Goal: Use online tool/utility: Use online tool/utility

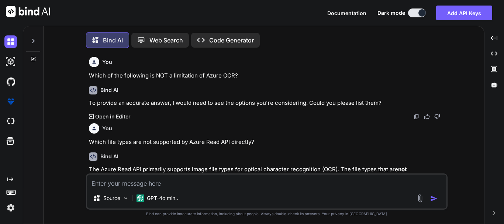
scroll to position [758, 0]
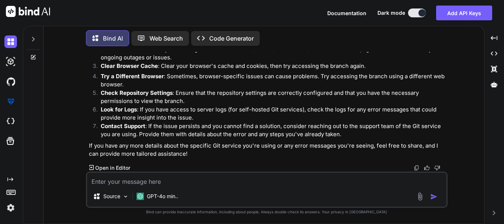
type textarea "$allOrderDetails = []; foreach($data as $newData) { $bindData = $this->orderSer…"
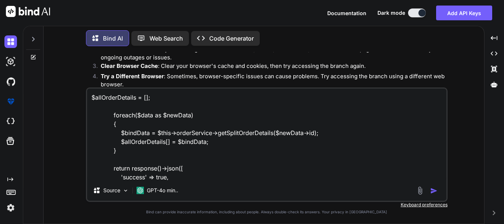
scroll to position [36, 0]
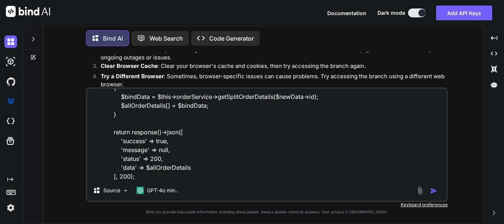
type textarea "x"
type textarea "$allOrderDetails = []; foreach($data as $newData) { $bindData = $this->orderSer…"
type textarea "x"
type textarea "$allOrderDetails = []; foreach($data as $newData) { $bindData = $this->orderSer…"
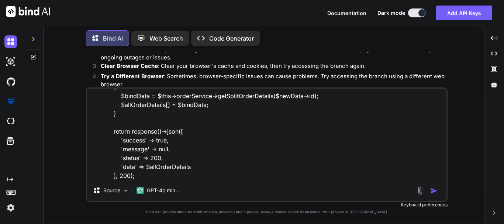
type textarea "x"
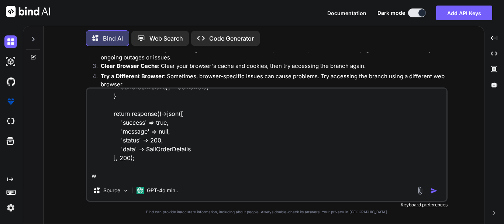
type textarea "$allOrderDetails = []; foreach($data as $newData) { $bindData = $this->orderSer…"
type textarea "x"
type textarea "$allOrderDetails = []; foreach($data as $newData) { $bindData = $this->orderSer…"
type textarea "x"
type textarea "$allOrderDetails = []; foreach($data as $newData) { $bindData = $this->orderSer…"
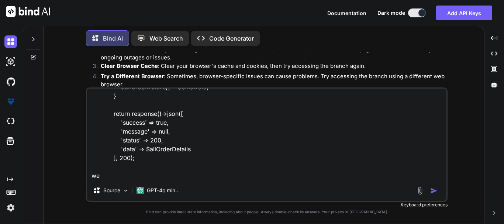
type textarea "x"
type textarea "$allOrderDetails = []; foreach($data as $newData) { $bindData = $this->orderSer…"
type textarea "x"
type textarea "$allOrderDetails = []; foreach($data as $newData) { $bindData = $this->orderSer…"
type textarea "x"
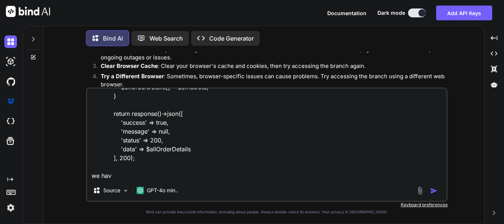
type textarea "$allOrderDetails = []; foreach($data as $newData) { $bindData = $this->orderSer…"
type textarea "x"
type textarea "$allOrderDetails = []; foreach($data as $newData) { $bindData = $this->orderSer…"
type textarea "x"
type textarea "$allOrderDetails = []; foreach($data as $newData) { $bindData = $this->orderSer…"
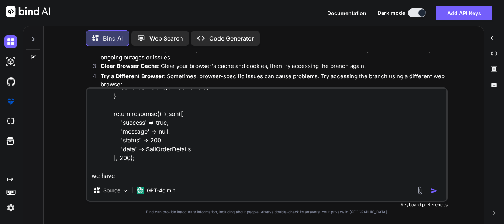
type textarea "x"
type textarea "$allOrderDetails = []; foreach($data as $newData) { $bindData = $this->orderSer…"
type textarea "x"
type textarea "$allOrderDetails = []; foreach($data as $newData) { $bindData = $this->orderSer…"
type textarea "x"
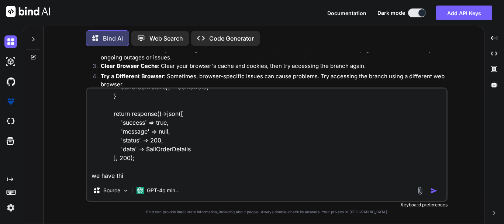
type textarea "$allOrderDetails = []; foreach($data as $newData) { $bindData = $this->orderSer…"
type textarea "x"
type textarea "$allOrderDetails = []; foreach($data as $newData) { $bindData = $this->orderSer…"
type textarea "x"
type textarea "$allOrderDetails = []; foreach($data as $newData) { $bindData = $this->orderSer…"
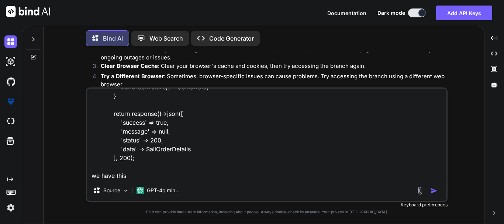
type textarea "x"
type textarea "$allOrderDetails = []; foreach($data as $newData) { $bindData = $this->orderSer…"
type textarea "x"
type textarea "$allOrderDetails = []; foreach($data as $newData) { $bindData = $this->orderSer…"
type textarea "x"
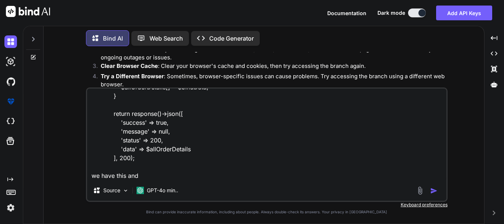
type textarea "$allOrderDetails = []; foreach($data as $newData) { $bindData = $this->orderSer…"
type textarea "x"
type textarea "$allOrderDetails = []; foreach($data as $newData) { $bindData = $this->orderSer…"
type textarea "x"
type textarea "$allOrderDetails = []; foreach($data as $newData) { $bindData = $this->orderSer…"
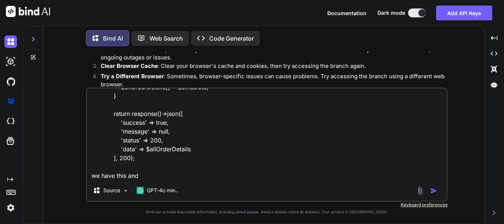
type textarea "x"
type textarea "$allOrderDetails = []; foreach($data as $newData) { $bindData = $this->orderSer…"
type textarea "x"
type textarea "$allOrderDetails = []; foreach($data as $newData) { $bindData = $this->orderSer…"
type textarea "x"
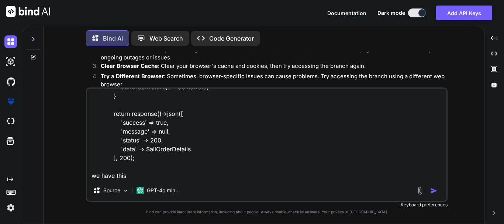
type textarea "$allOrderDetails = []; foreach($data as $newData) { $bindData = $this->orderSer…"
type textarea "x"
type textarea "$allOrderDetails = []; foreach($data as $newData) { $bindData = $this->orderSer…"
type textarea "x"
type textarea "$allOrderDetails = []; foreach($data as $newData) { $bindData = $this->orderSer…"
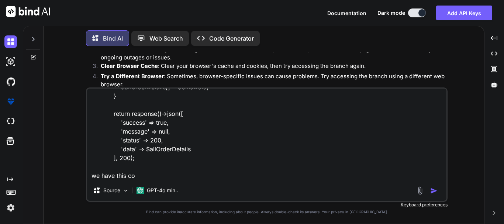
type textarea "x"
type textarea "$allOrderDetails = []; foreach($data as $newData) { $bindData = $this->orderSer…"
type textarea "x"
type textarea "$allOrderDetails = []; foreach($data as $newData) { $bindData = $this->orderSer…"
type textarea "x"
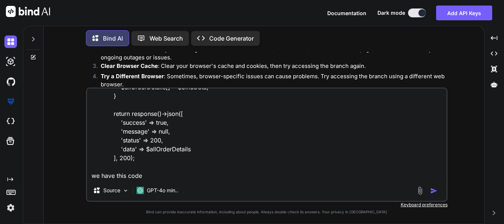
type textarea "$allOrderDetails = []; foreach($data as $newData) { $bindData = $this->orderSer…"
type textarea "x"
type textarea "$allOrderDetails = []; foreach($data as $newData) { $bindData = $this->orderSer…"
type textarea "x"
type textarea "$allOrderDetails = []; foreach($data as $newData) { $bindData = $this->orderSer…"
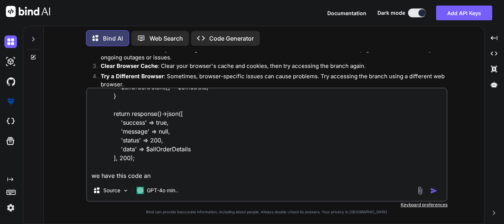
type textarea "x"
type textarea "$allOrderDetails = []; foreach($data as $newData) { $bindData = $this->orderSer…"
type textarea "x"
type textarea "$allOrderDetails = []; foreach($data as $newData) { $bindData = $this->orderSer…"
type textarea "x"
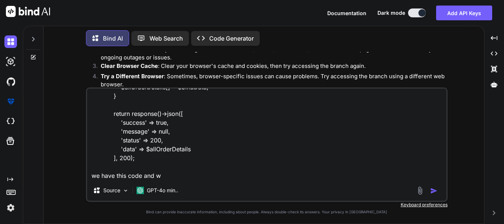
type textarea "$allOrderDetails = []; foreach($data as $newData) { $bindData = $this->orderSer…"
type textarea "x"
type textarea "$allOrderDetails = []; foreach($data as $newData) { $bindData = $this->orderSer…"
type textarea "x"
type textarea "$allOrderDetails = []; foreach($data as $newData) { $bindData = $this->orderSer…"
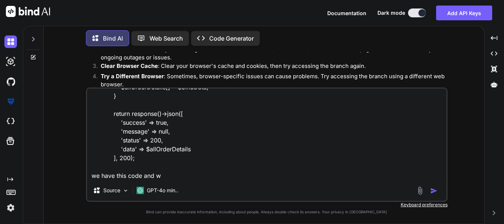
type textarea "x"
type textarea "$allOrderDetails = []; foreach($data as $newData) { $bindData = $this->orderSer…"
type textarea "x"
type textarea "$allOrderDetails = []; foreach($data as $newData) { $bindData = $this->orderSer…"
type textarea "x"
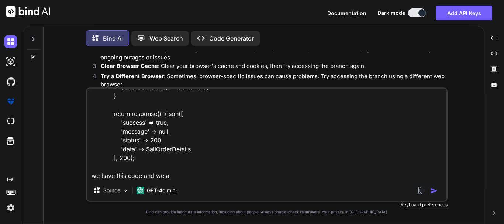
type textarea "$allOrderDetails = []; foreach($data as $newData) { $bindData = $this->orderSer…"
type textarea "x"
type textarea "$allOrderDetails = []; foreach($data as $newData) { $bindData = $this->orderSer…"
type textarea "x"
type textarea "$allOrderDetails = []; foreach($data as $newData) { $bindData = $this->orderSer…"
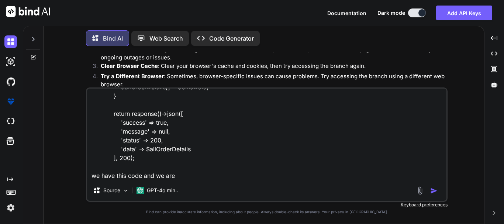
type textarea "x"
type textarea "$allOrderDetails = []; foreach($data as $newData) { $bindData = $this->orderSer…"
type textarea "x"
type textarea "$allOrderDetails = []; foreach($data as $newData) { $bindData = $this->orderSer…"
type textarea "x"
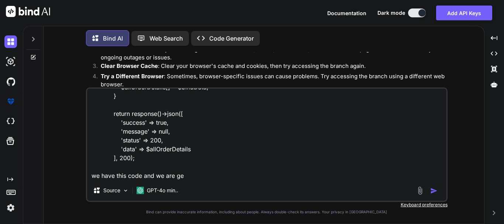
type textarea "$allOrderDetails = []; foreach($data as $newData) { $bindData = $this->orderSer…"
type textarea "x"
type textarea "$allOrderDetails = []; foreach($data as $newData) { $bindData = $this->orderSer…"
type textarea "x"
type textarea "$allOrderDetails = []; foreach($data as $newData) { $bindData = $this->orderSer…"
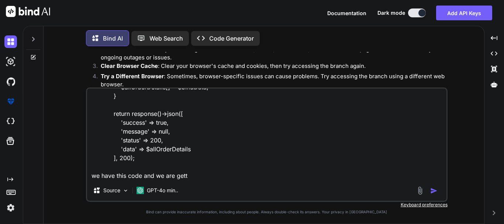
type textarea "x"
type textarea "$allOrderDetails = []; foreach($data as $newData) { $bindData = $this->orderSer…"
type textarea "x"
type textarea "$allOrderDetails = []; foreach($data as $newData) { $bindData = $this->orderSer…"
type textarea "x"
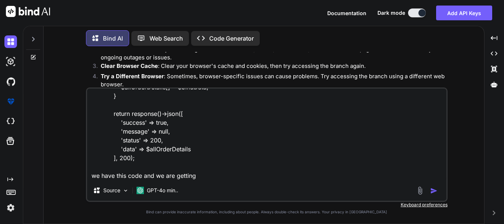
type textarea "$allOrderDetails = []; foreach($data as $newData) { $bindData = $this->orderSer…"
type textarea "x"
type textarea "$allOrderDetails = []; foreach($data as $newData) { $bindData = $this->orderSer…"
type textarea "x"
type textarea "$allOrderDetails = []; foreach($data as $newData) { $bindData = $this->orderSer…"
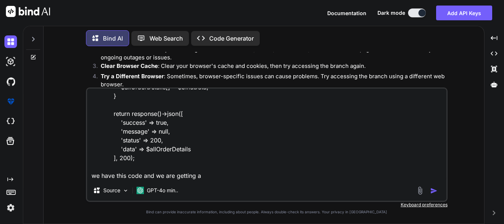
type textarea "x"
type textarea "$allOrderDetails = []; foreach($data as $newData) { $bindData = $this->orderSer…"
type textarea "x"
type textarea "$allOrderDetails = []; foreach($data as $newData) { $bindData = $this->orderSer…"
type textarea "x"
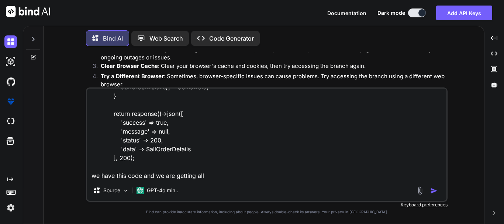
type textarea "$allOrderDetails = []; foreach($data as $newData) { $bindData = $this->orderSer…"
type textarea "x"
type textarea "$allOrderDetails = []; foreach($data as $newData) { $bindData = $this->orderSer…"
type textarea "x"
type textarea "$allOrderDetails = []; foreach($data as $newData) { $bindData = $this->orderSer…"
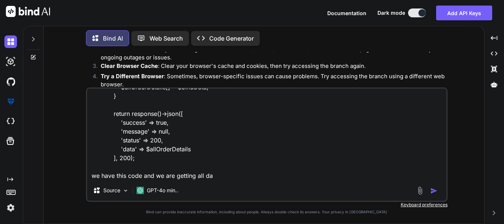
type textarea "x"
type textarea "$allOrderDetails = []; foreach($data as $newData) { $bindData = $this->orderSer…"
type textarea "x"
type textarea "$allOrderDetails = []; foreach($data as $newData) { $bindData = $this->orderSer…"
type textarea "x"
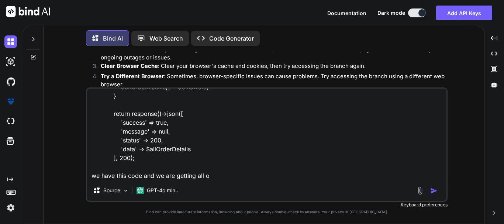
type textarea "$allOrderDetails = []; foreach($data as $newData) { $bindData = $this->orderSer…"
type textarea "x"
type textarea "$allOrderDetails = []; foreach($data as $newData) { $bindData = $this->orderSer…"
type textarea "x"
type textarea "$allOrderDetails = []; foreach($data as $newData) { $bindData = $this->orderSer…"
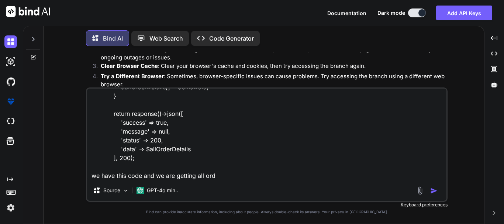
type textarea "x"
type textarea "$allOrderDetails = []; foreach($data as $newData) { $bindData = $this->orderSer…"
type textarea "x"
type textarea "$allOrderDetails = []; foreach($data as $newData) { $bindData = $this->orderSer…"
type textarea "x"
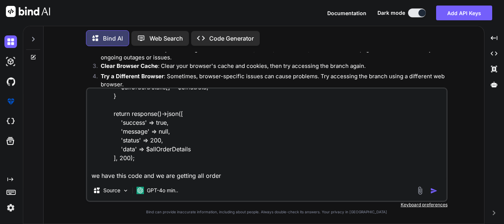
type textarea "$allOrderDetails = []; foreach($data as $newData) { $bindData = $this->orderSer…"
type textarea "x"
type textarea "$allOrderDetails = []; foreach($data as $newData) { $bindData = $this->orderSer…"
type textarea "x"
type textarea "$allOrderDetails = []; foreach($data as $newData) { $bindData = $this->orderSer…"
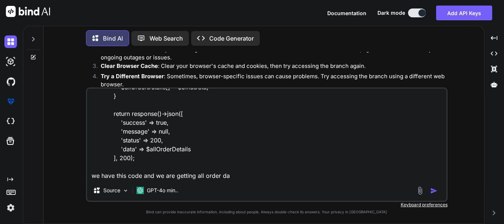
type textarea "x"
type textarea "$allOrderDetails = []; foreach($data as $newData) { $bindData = $this->orderSer…"
type textarea "x"
type textarea "$allOrderDetails = []; foreach($data as $newData) { $bindData = $this->orderSer…"
type textarea "x"
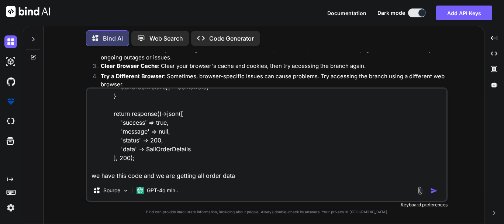
type textarea "$allOrderDetails = []; foreach($data as $newData) { $bindData = $this->orderSer…"
type textarea "x"
type textarea "$allOrderDetails = []; foreach($data as $newData) { $bindData = $this->orderSer…"
type textarea "x"
click at [172, 150] on textarea "$allOrderDetails = []; foreach($data as $newData) { $bindData = $this->orderSer…" at bounding box center [266, 135] width 359 height 92
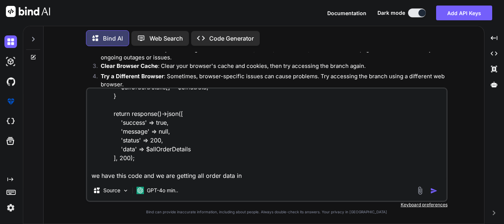
click at [172, 150] on textarea "$allOrderDetails = []; foreach($data as $newData) { $bindData = $this->orderSer…" at bounding box center [266, 135] width 359 height 92
click at [249, 176] on textarea "$allOrderDetails = []; foreach($data as $newData) { $bindData = $this->orderSer…" at bounding box center [266, 135] width 359 height 92
type textarea "$allOrderDetails = []; foreach($data as $newData) { $bindData = $this->orderSer…"
type textarea "x"
type textarea "$allOrderDetails = []; foreach($data as $newData) { $bindData = $this->orderSer…"
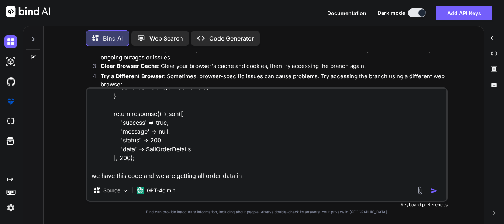
type textarea "x"
type textarea "$allOrderDetails = []; foreach($data as $newData) { $bindData = $this->orderSer…"
type textarea "x"
type textarea "$allOrderDetails = []; foreach($data as $newData) { $bindData = $this->orderSer…"
type textarea "x"
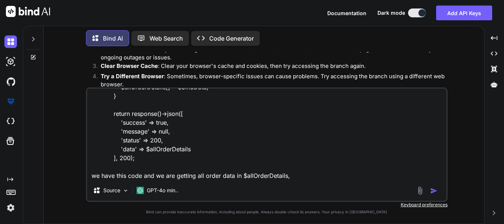
scroll to position [63, 0]
type textarea "$allOrderDetails = []; foreach($data as $newData) { $bindData = $this->orderSer…"
type textarea "x"
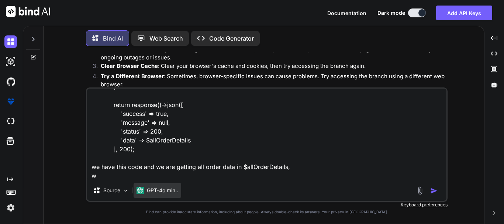
type textarea "$allOrderDetails = []; foreach($data as $newData) { $bindData = $this->orderSer…"
type textarea "x"
type textarea "$allOrderDetails = []; foreach($data as $newData) { $bindData = $this->orderSer…"
type textarea "x"
type textarea "$allOrderDetails = []; foreach($data as $newData) { $bindData = $this->orderSer…"
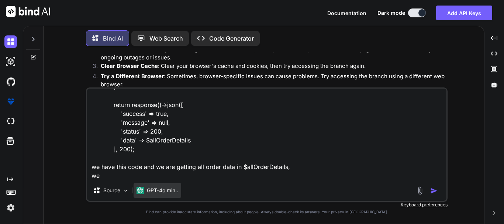
type textarea "x"
type textarea "$allOrderDetails = []; foreach($data as $newData) { $bindData = $this->orderSer…"
type textarea "x"
type textarea "$allOrderDetails = []; foreach($data as $newData) { $bindData = $this->orderSer…"
type textarea "x"
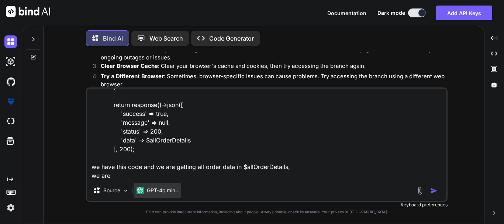
type textarea "$allOrderDetails = []; foreach($data as $newData) { $bindData = $this->orderSer…"
type textarea "x"
type textarea "$allOrderDetails = []; foreach($data as $newData) { $bindData = $this->orderSer…"
type textarea "x"
type textarea "$allOrderDetails = []; foreach($data as $newData) { $bindData = $this->orderSer…"
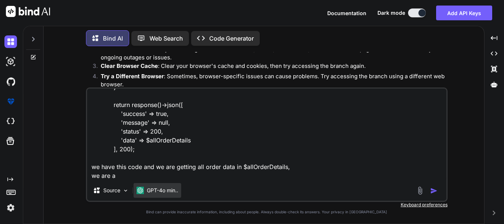
type textarea "x"
type textarea "$allOrderDetails = []; foreach($data as $newData) { $bindData = $this->orderSer…"
type textarea "x"
type textarea "$allOrderDetails = []; foreach($data as $newData) { $bindData = $this->orderSer…"
type textarea "x"
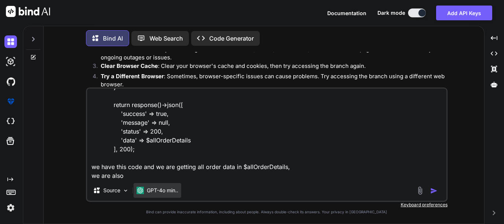
type textarea "$allOrderDetails = []; foreach($data as $newData) { $bindData = $this->orderSer…"
type textarea "x"
type textarea "$allOrderDetails = []; foreach($data as $newData) { $bindData = $this->orderSer…"
type textarea "x"
type textarea "$allOrderDetails = []; foreach($data as $newData) { $bindData = $this->orderSer…"
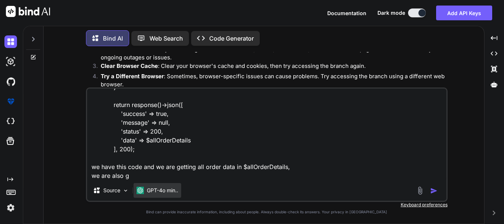
type textarea "x"
type textarea "$allOrderDetails = []; foreach($data as $newData) { $bindData = $this->orderSer…"
type textarea "x"
type textarea "$allOrderDetails = []; foreach($data as $newData) { $bindData = $this->orderSer…"
type textarea "x"
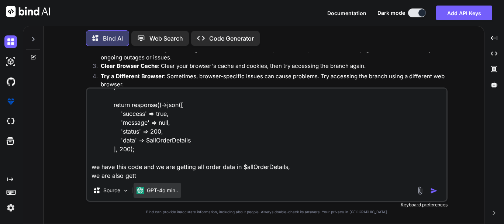
type textarea "$allOrderDetails = []; foreach($data as $newData) { $bindData = $this->orderSer…"
type textarea "x"
type textarea "$allOrderDetails = []; foreach($data as $newData) { $bindData = $this->orderSer…"
type textarea "x"
type textarea "$allOrderDetails = []; foreach($data as $newData) { $bindData = $this->orderSer…"
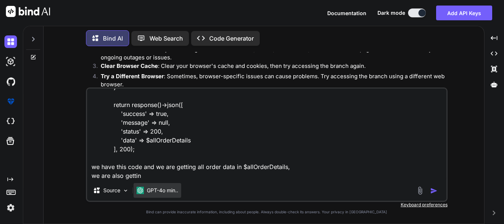
type textarea "x"
type textarea "$allOrderDetails = []; foreach($data as $newData) { $bindData = $this->orderSer…"
type textarea "x"
click at [157, 175] on textarea "$allOrderDetails = []; foreach($data as $newData) { $bindData = $this->orderSer…" at bounding box center [266, 135] width 359 height 92
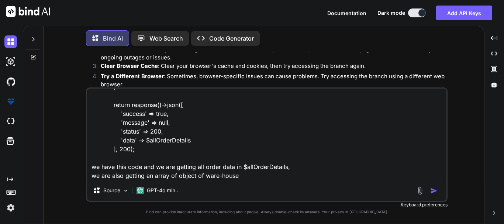
click at [260, 177] on textarea "$allOrderDetails = []; foreach($data as $newData) { $bindData = $this->orderSer…" at bounding box center [266, 135] width 359 height 92
paste textarea "allOrderDetails"
paste textarea ""step": 1,"
click at [256, 178] on textarea "$allOrderDetails = []; foreach($data as $newData) { $bindData = $this->orderSer…" at bounding box center [266, 135] width 359 height 92
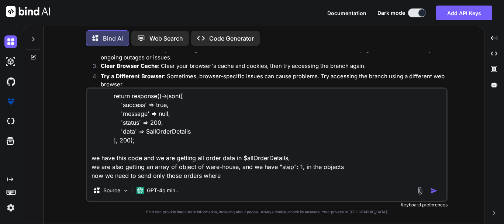
paste textarea ""step": 1,"
click at [259, 158] on textarea "$allOrderDetails = []; foreach($data as $newData) { $bindData = $this->orderSer…" at bounding box center [266, 135] width 359 height 92
click at [270, 176] on textarea "$allOrderDetails = []; foreach($data as $newData) { $bindData = $this->orderSer…" at bounding box center [266, 135] width 359 height 92
paste textarea "allOrderDetails"
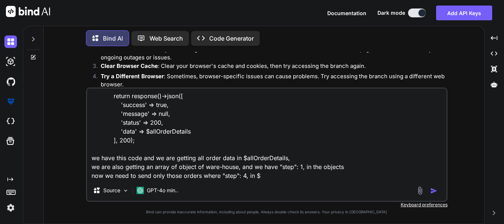
type textarea "$allOrderDetails = []; foreach($data as $newData) { $bindData = $this->orderSer…"
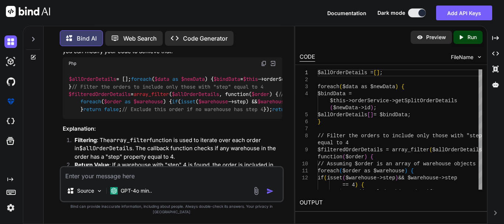
scroll to position [1245, 0]
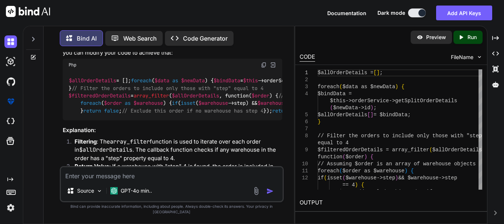
click at [262, 62] on img at bounding box center [264, 65] width 6 height 6
